Goal: Information Seeking & Learning: Check status

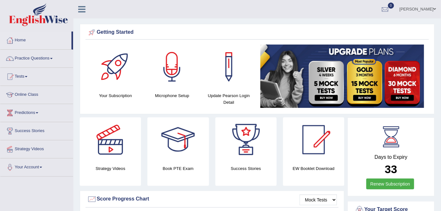
drag, startPoint x: 427, startPoint y: 10, endPoint x: 420, endPoint y: 48, distance: 38.7
click at [427, 10] on link "Shail" at bounding box center [418, 8] width 46 height 17
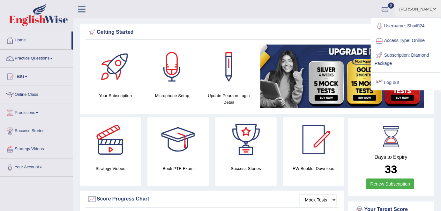
click at [391, 84] on link "Log out" at bounding box center [405, 83] width 69 height 15
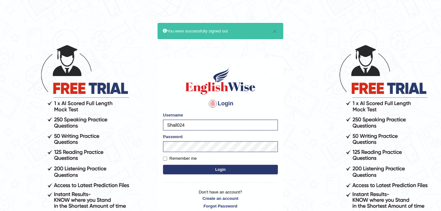
drag, startPoint x: 188, startPoint y: 125, endPoint x: 156, endPoint y: 122, distance: 32.4
click at [156, 122] on body "× You were successfully signed out Login Please fix the following errors: Usern…" at bounding box center [220, 127] width 441 height 211
type input "Deep1112"
click at [187, 159] on label "Remember me" at bounding box center [180, 159] width 34 height 6
click at [167, 159] on input "Remember me" at bounding box center [165, 159] width 4 height 4
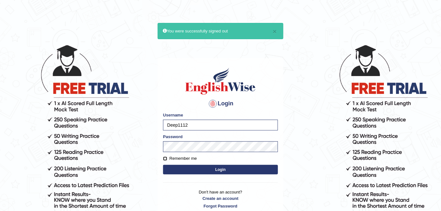
checkbox input "true"
click at [210, 177] on div "Login Please fix the following errors: Username Deep1112 Password Remember me L…" at bounding box center [221, 138] width 126 height 160
click at [211, 172] on button "Login" at bounding box center [220, 170] width 115 height 10
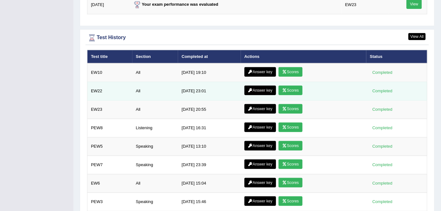
scroll to position [925, 0]
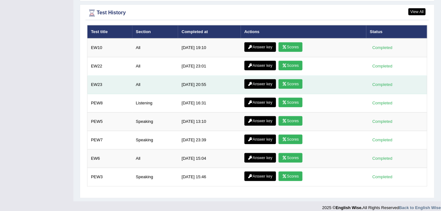
click at [286, 80] on link "Scores" at bounding box center [290, 84] width 24 height 10
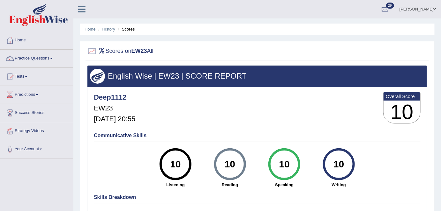
click at [110, 30] on link "History" at bounding box center [108, 29] width 13 height 5
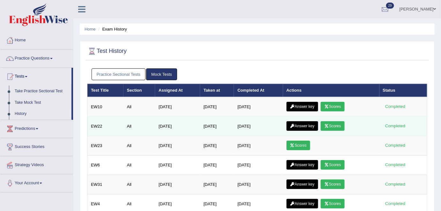
click at [337, 126] on link "Scores" at bounding box center [333, 127] width 24 height 10
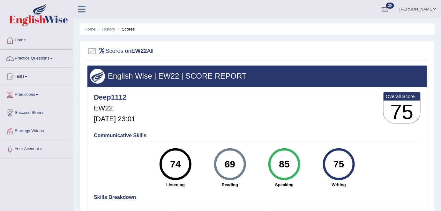
click at [109, 31] on link "History" at bounding box center [108, 29] width 13 height 5
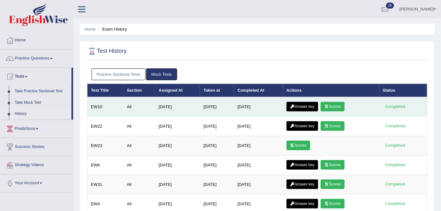
click at [335, 106] on link "Scores" at bounding box center [333, 107] width 24 height 10
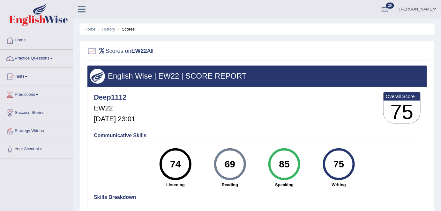
scroll to position [58, 0]
click at [108, 31] on link "History" at bounding box center [108, 29] width 13 height 5
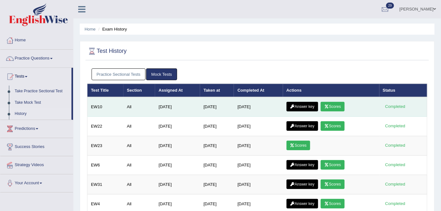
click at [306, 105] on link "Answer key" at bounding box center [302, 107] width 32 height 10
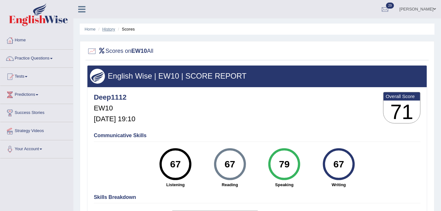
click at [108, 31] on link "History" at bounding box center [108, 29] width 13 height 5
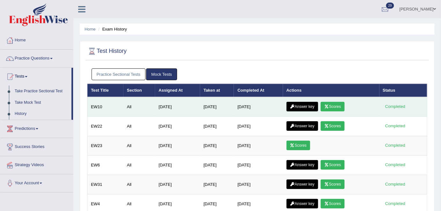
click at [302, 103] on link "Answer key" at bounding box center [302, 107] width 32 height 10
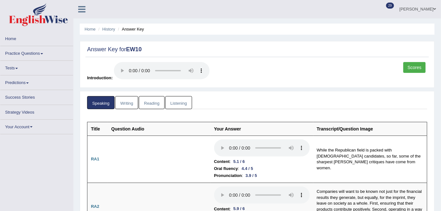
click at [128, 105] on link "Writing" at bounding box center [126, 102] width 23 height 13
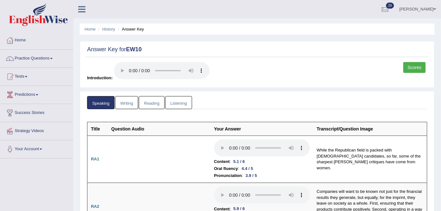
click at [130, 102] on link "Writing" at bounding box center [126, 102] width 23 height 13
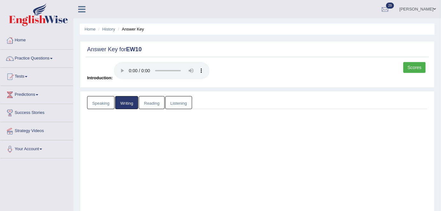
scroll to position [121, 0]
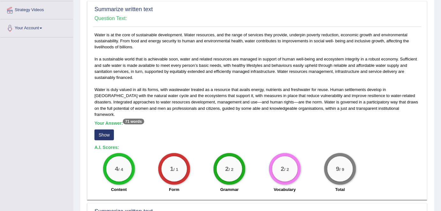
click at [109, 130] on button "Show" at bounding box center [103, 135] width 19 height 11
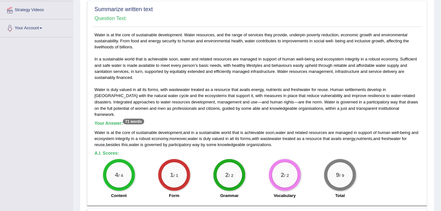
scroll to position [150, 0]
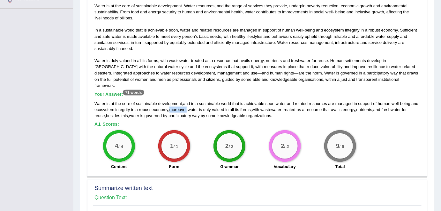
drag, startPoint x: 178, startPoint y: 103, endPoint x: 196, endPoint y: 103, distance: 17.5
click at [196, 103] on div "Water is at the core of sustainable development , and in a sustainable world th…" at bounding box center [256, 110] width 325 height 18
click at [195, 144] on div "1 / 1 Form" at bounding box center [173, 150] width 55 height 41
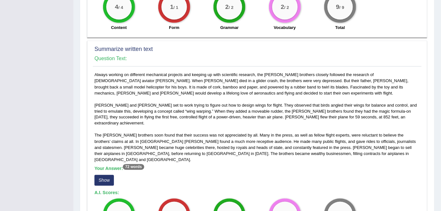
scroll to position [295, 0]
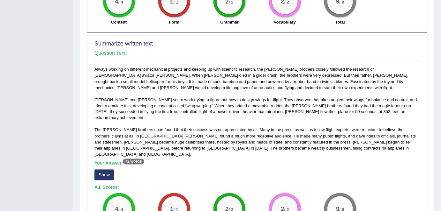
click at [102, 170] on button "Show" at bounding box center [103, 175] width 19 height 11
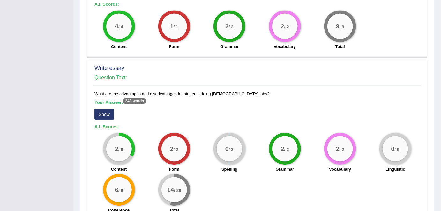
scroll to position [498, 0]
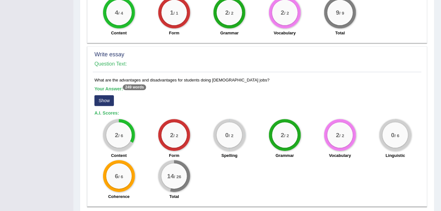
click at [102, 95] on button "Show" at bounding box center [103, 100] width 19 height 11
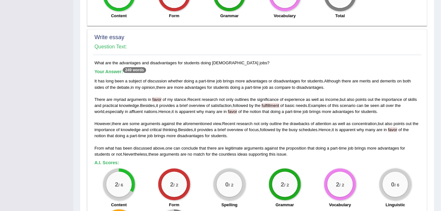
scroll to position [512, 0]
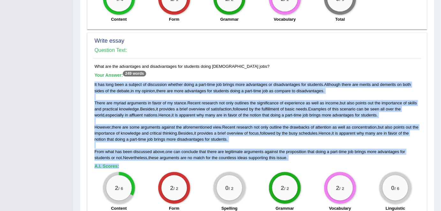
drag, startPoint x: 93, startPoint y: 61, endPoint x: 295, endPoint y: 142, distance: 217.1
click at [295, 142] on div "What are the advantages and disadvantages for students doing part-time jobs? Yo…" at bounding box center [257, 159] width 329 height 193
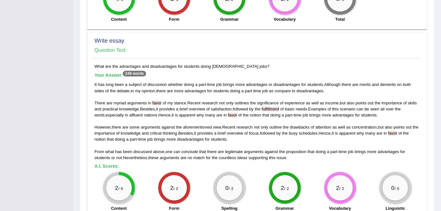
click at [249, 151] on div "What are the advantages and disadvantages for students doing part-time jobs? Yo…" at bounding box center [257, 159] width 329 height 193
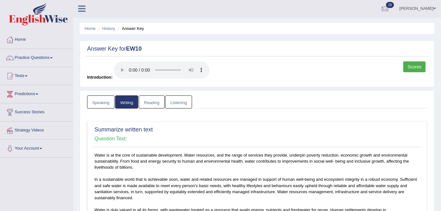
scroll to position [0, 0]
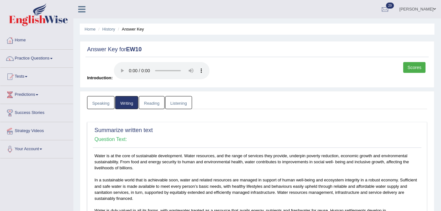
drag, startPoint x: 185, startPoint y: 105, endPoint x: 181, endPoint y: 111, distance: 7.0
click at [185, 105] on link "Listening" at bounding box center [178, 102] width 27 height 13
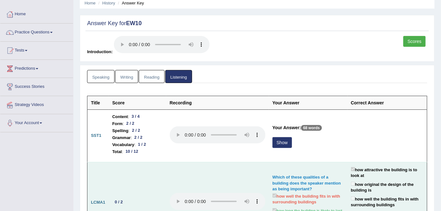
scroll to position [58, 0]
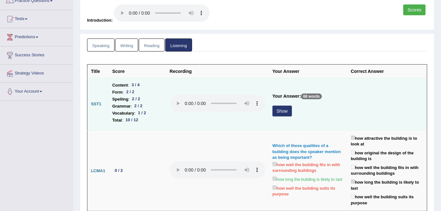
drag, startPoint x: 277, startPoint y: 111, endPoint x: 280, endPoint y: 125, distance: 14.6
click at [277, 111] on button "Show" at bounding box center [281, 111] width 19 height 11
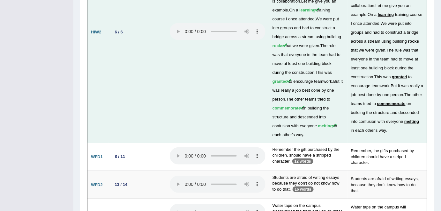
scroll to position [1693, 0]
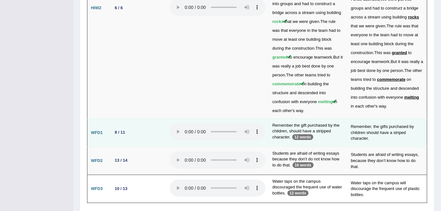
drag, startPoint x: 293, startPoint y: 100, endPoint x: 294, endPoint y: 103, distance: 3.3
click at [293, 119] on td "Remember the gift purchased by the children, should have a stripped character. …" at bounding box center [308, 133] width 78 height 28
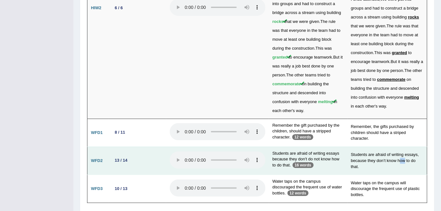
drag, startPoint x: 400, startPoint y: 135, endPoint x: 406, endPoint y: 135, distance: 6.1
click at [406, 147] on td "Students are afraid of writing essays, because they don’t know how to do that." at bounding box center [387, 161] width 80 height 28
click at [387, 147] on td "Students are afraid of writing essays, because they don’t know how to do that." at bounding box center [387, 161] width 80 height 28
drag, startPoint x: 352, startPoint y: 129, endPoint x: 358, endPoint y: 143, distance: 14.9
click at [358, 147] on td "Students are afraid of writing essays, because they don’t know how to do that." at bounding box center [387, 161] width 80 height 28
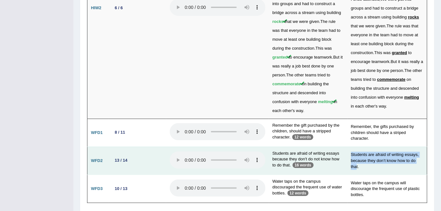
click at [349, 147] on td "Students are afraid of writing essays, because they don’t know how to do that." at bounding box center [387, 161] width 80 height 28
drag, startPoint x: 128, startPoint y: 134, endPoint x: 116, endPoint y: 134, distance: 11.2
click at [116, 158] on div "13 / 14" at bounding box center [121, 161] width 18 height 7
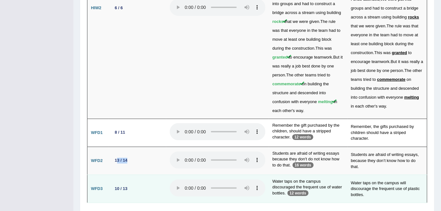
click at [111, 175] on td "10 / 13" at bounding box center [137, 189] width 57 height 28
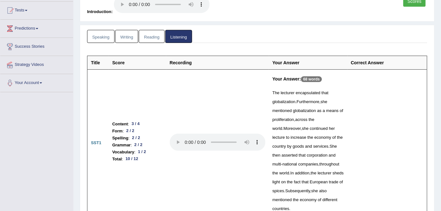
scroll to position [0, 0]
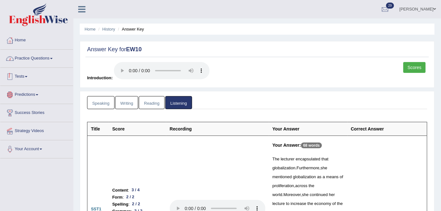
click at [42, 42] on link "Home" at bounding box center [36, 40] width 73 height 16
